Goal: Information Seeking & Learning: Learn about a topic

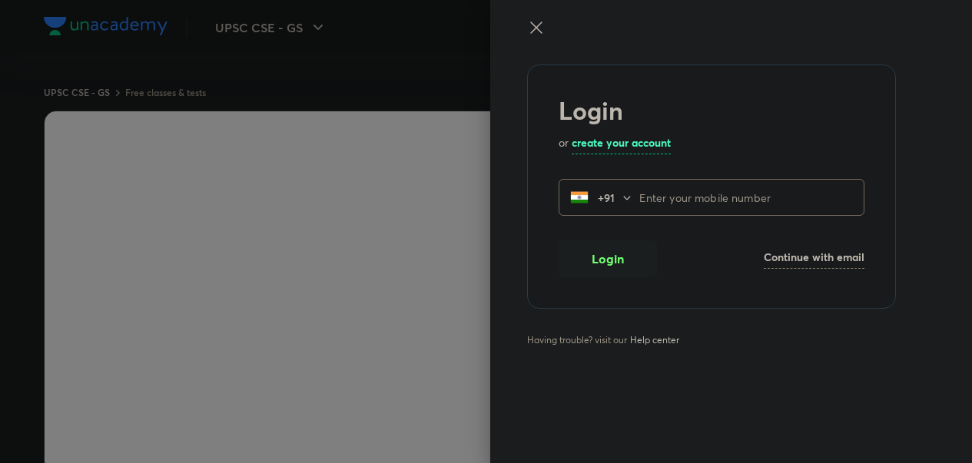
click at [535, 28] on icon at bounding box center [536, 28] width 12 height 12
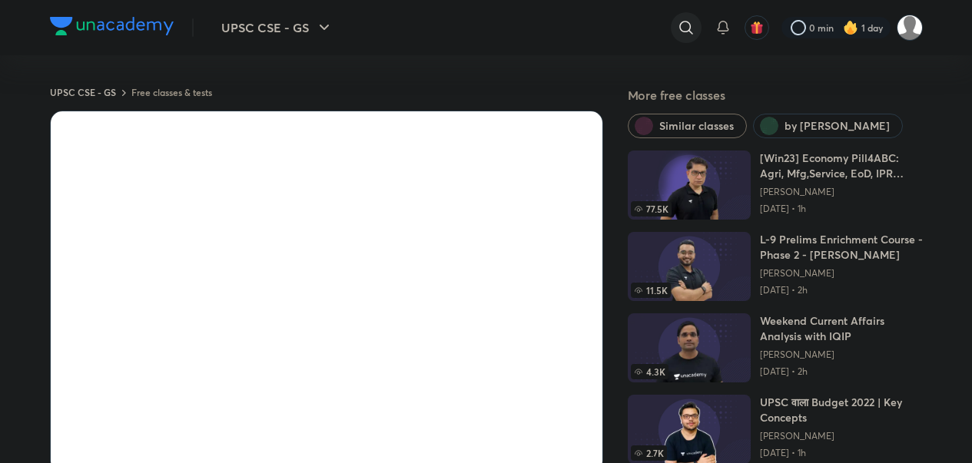
click at [681, 18] on icon at bounding box center [686, 27] width 18 height 18
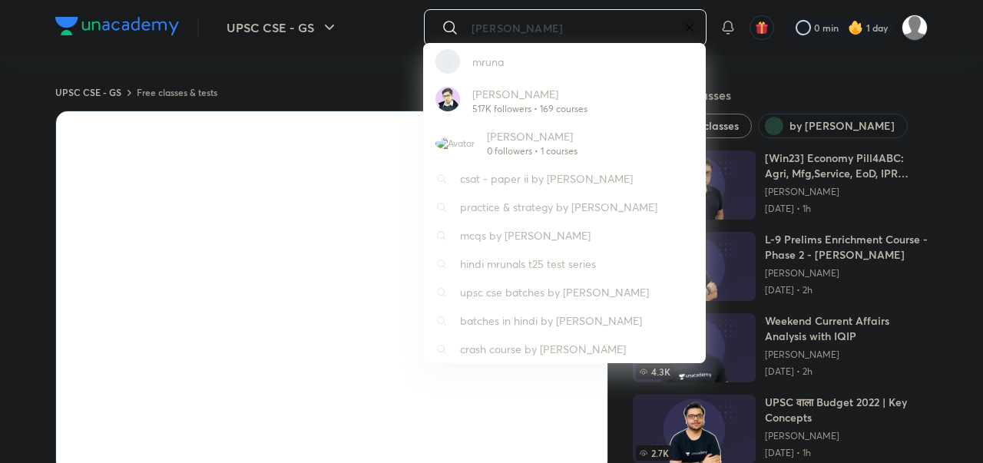
type input "[PERSON_NAME]"
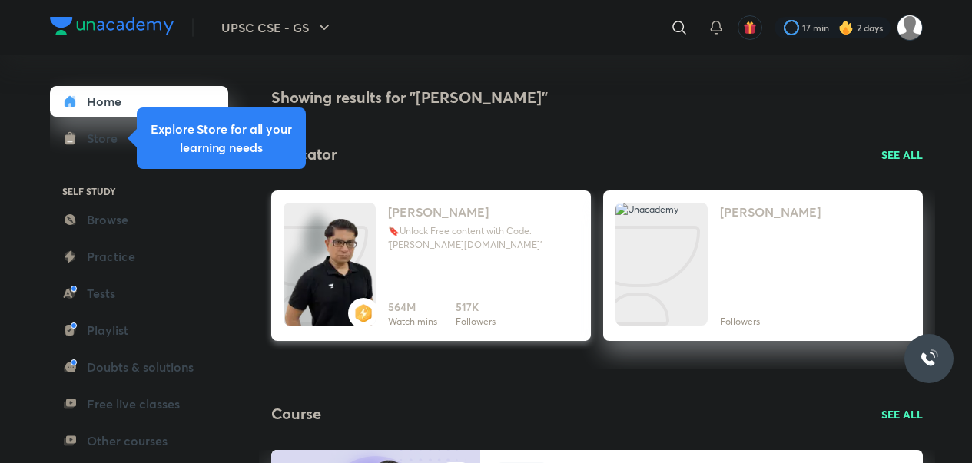
click at [434, 204] on h4 "[PERSON_NAME]" at bounding box center [438, 212] width 101 height 18
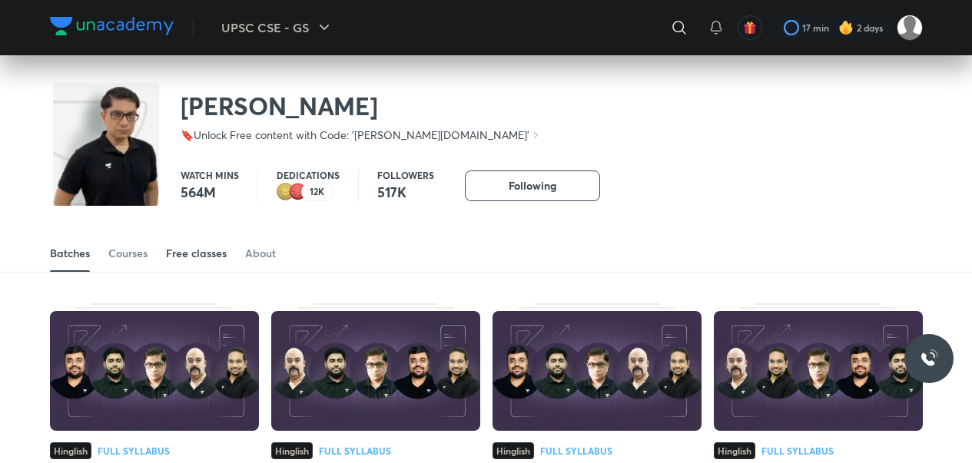
click at [202, 253] on div "Free classes" at bounding box center [196, 253] width 61 height 15
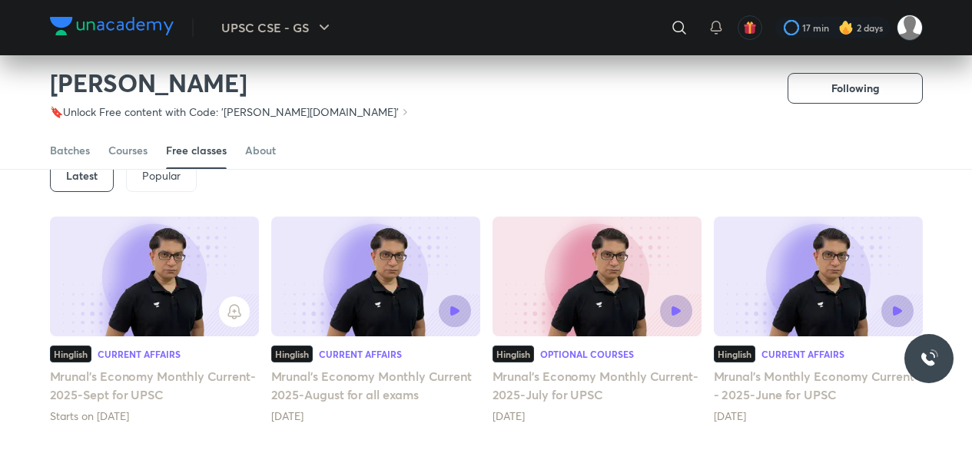
scroll to position [192, 0]
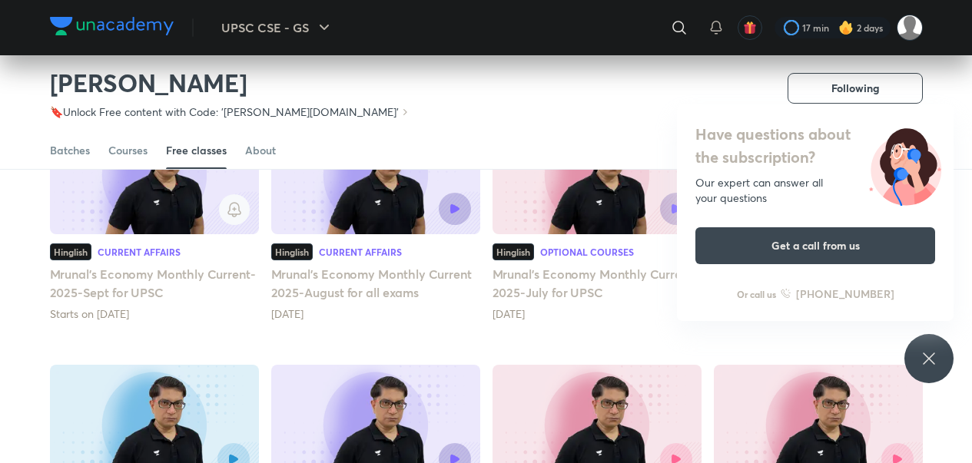
click at [228, 200] on button "button" at bounding box center [234, 209] width 31 height 31
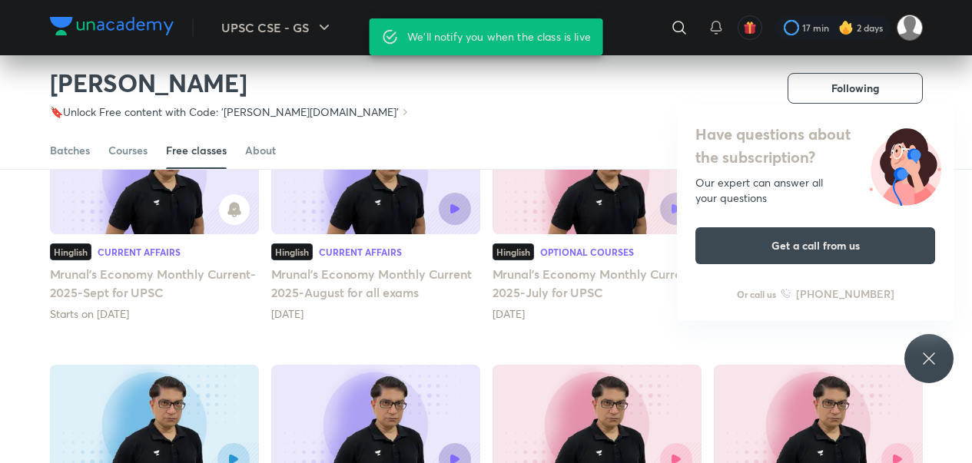
click at [918, 31] on img at bounding box center [909, 28] width 26 height 26
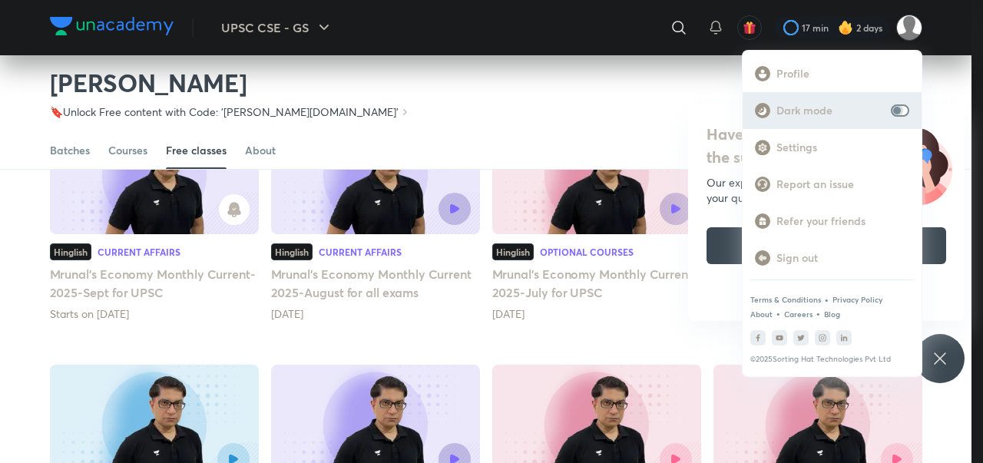
click at [902, 114] on input "checkbox" at bounding box center [897, 110] width 37 height 12
checkbox input "true"
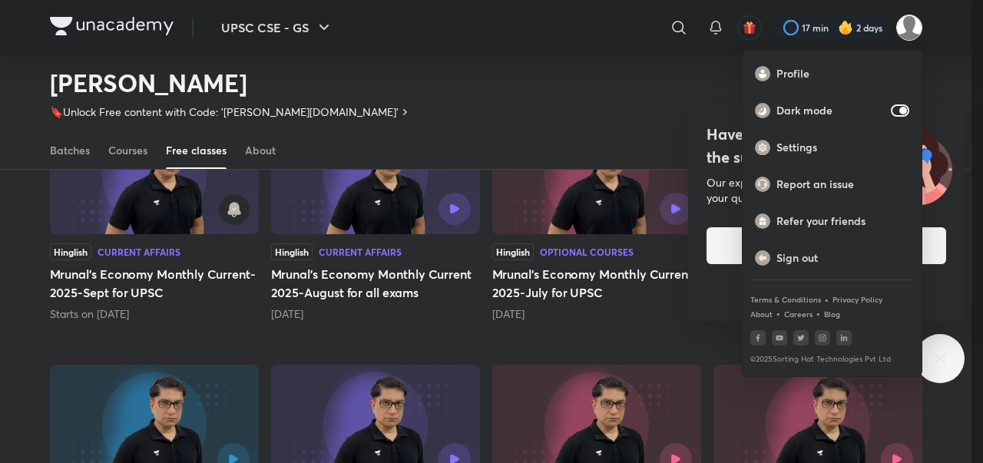
click at [562, 88] on div at bounding box center [491, 231] width 983 height 463
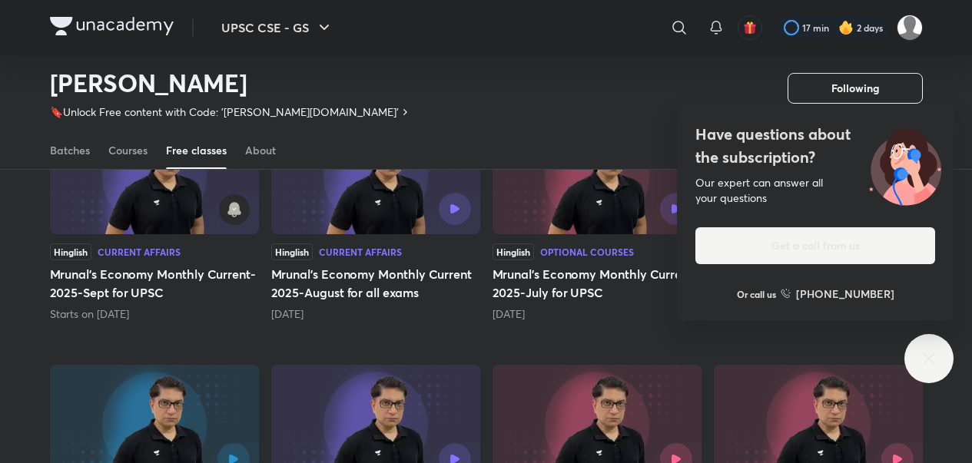
click at [913, 22] on img at bounding box center [909, 28] width 26 height 26
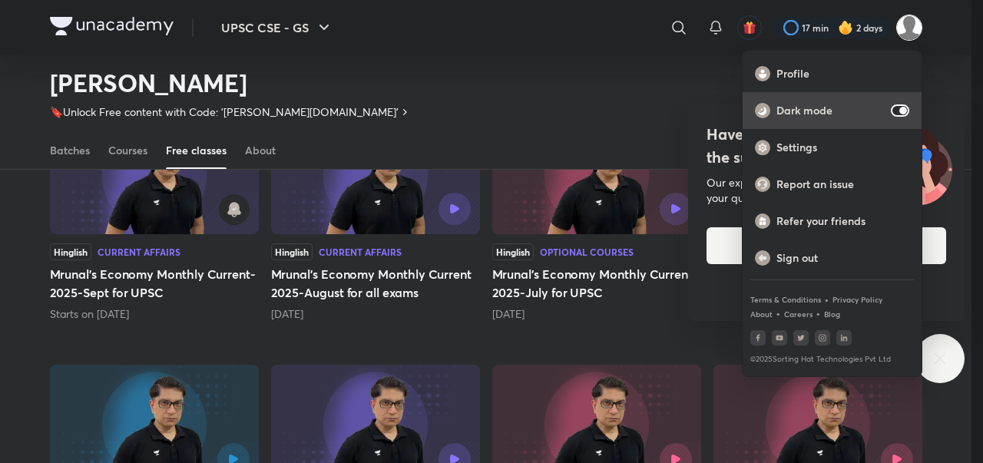
click at [893, 113] on input "checkbox" at bounding box center [903, 110] width 37 height 12
checkbox input "false"
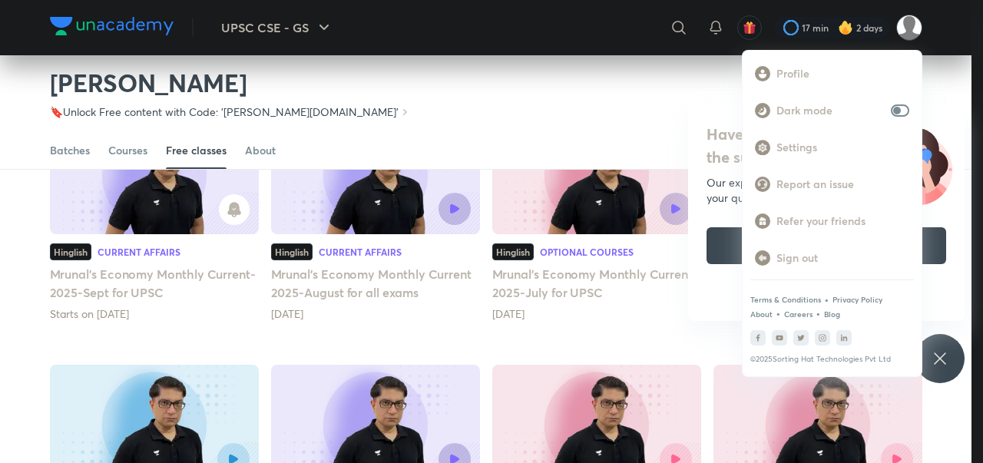
click at [483, 69] on div at bounding box center [491, 231] width 983 height 463
